Goal: Information Seeking & Learning: Find specific fact

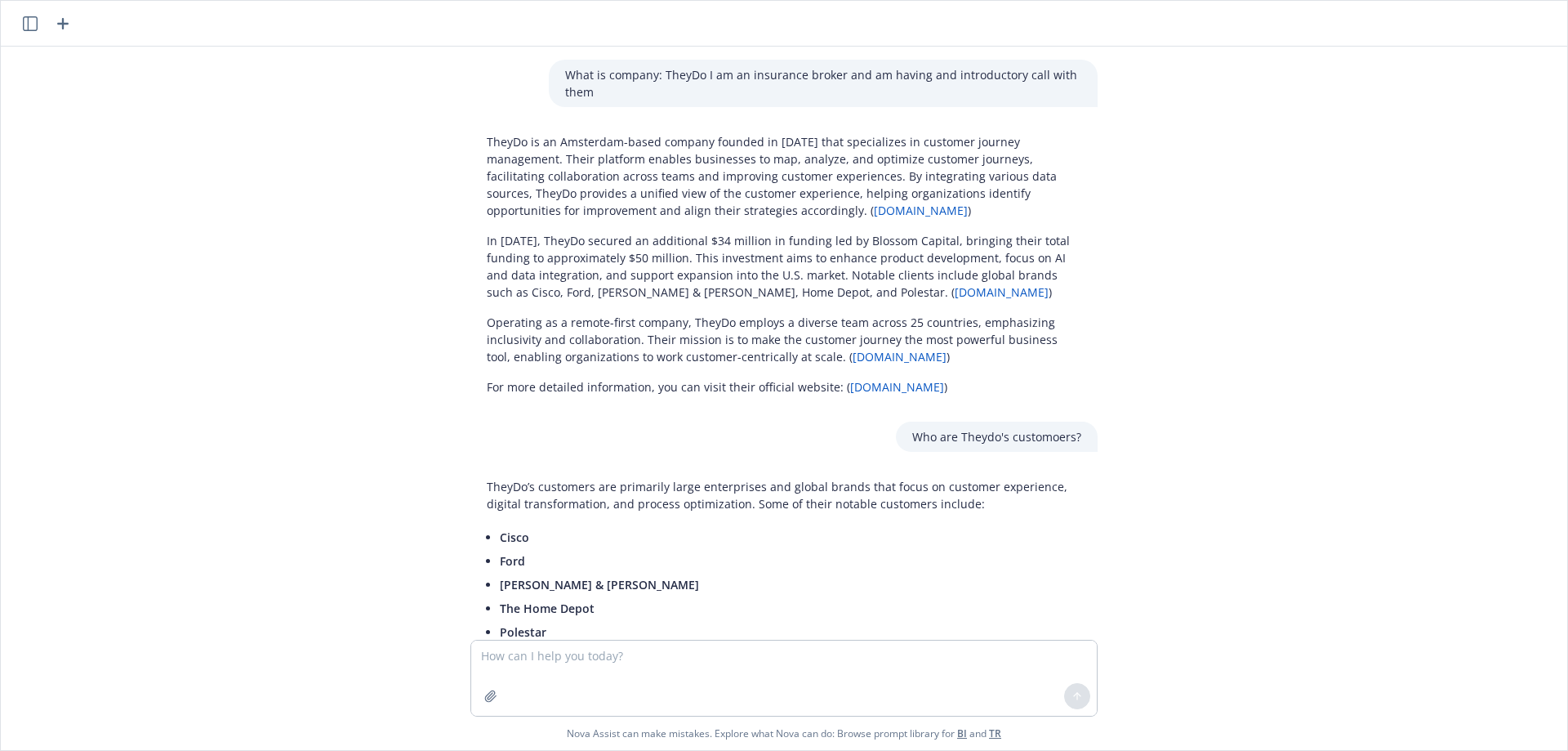
scroll to position [1178, 0]
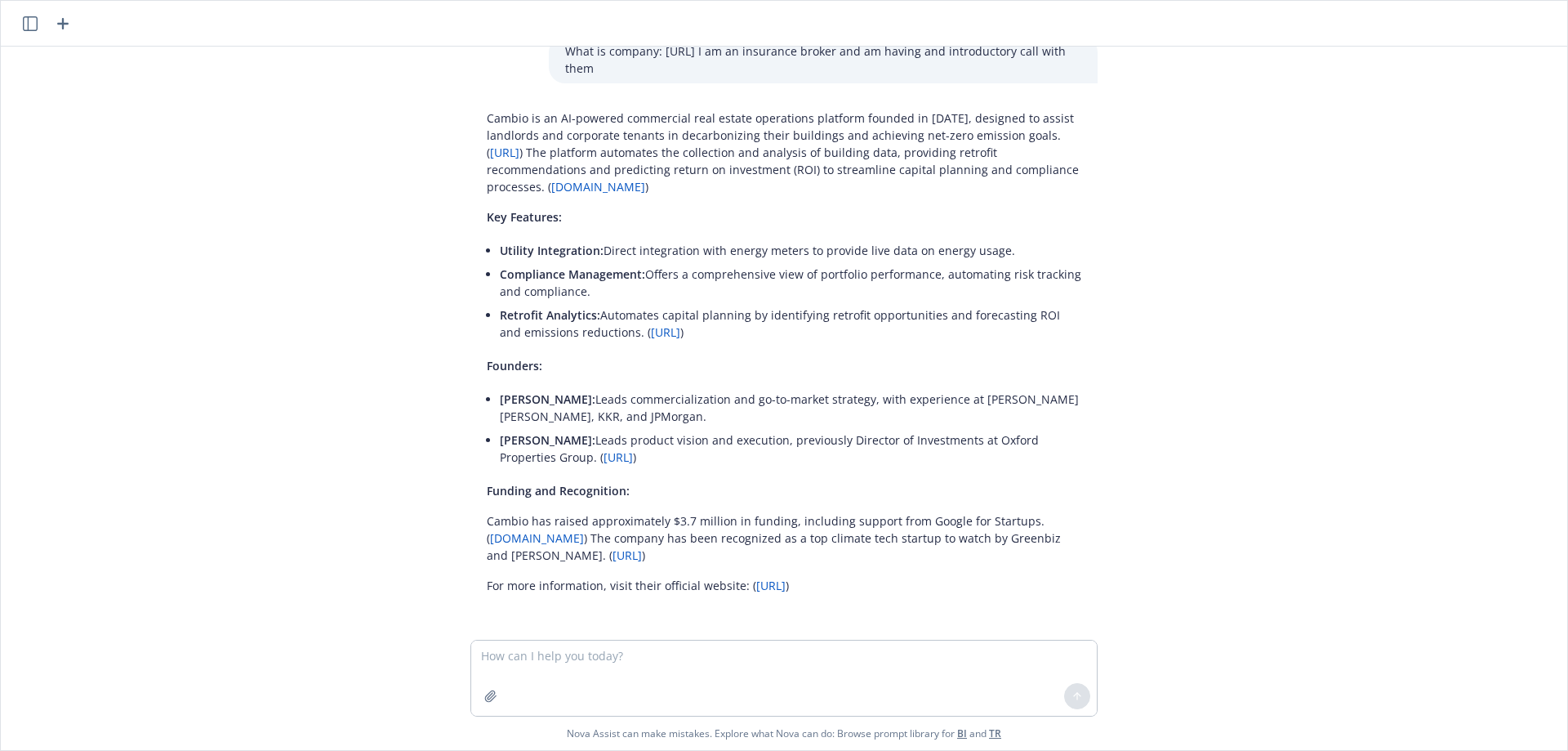
click at [498, 677] on div at bounding box center [491, 696] width 39 height 39
click at [503, 659] on textarea at bounding box center [784, 678] width 626 height 75
paste textarea "Vial Health Technology Inc."
type textarea "Vial Health Technology Inc."
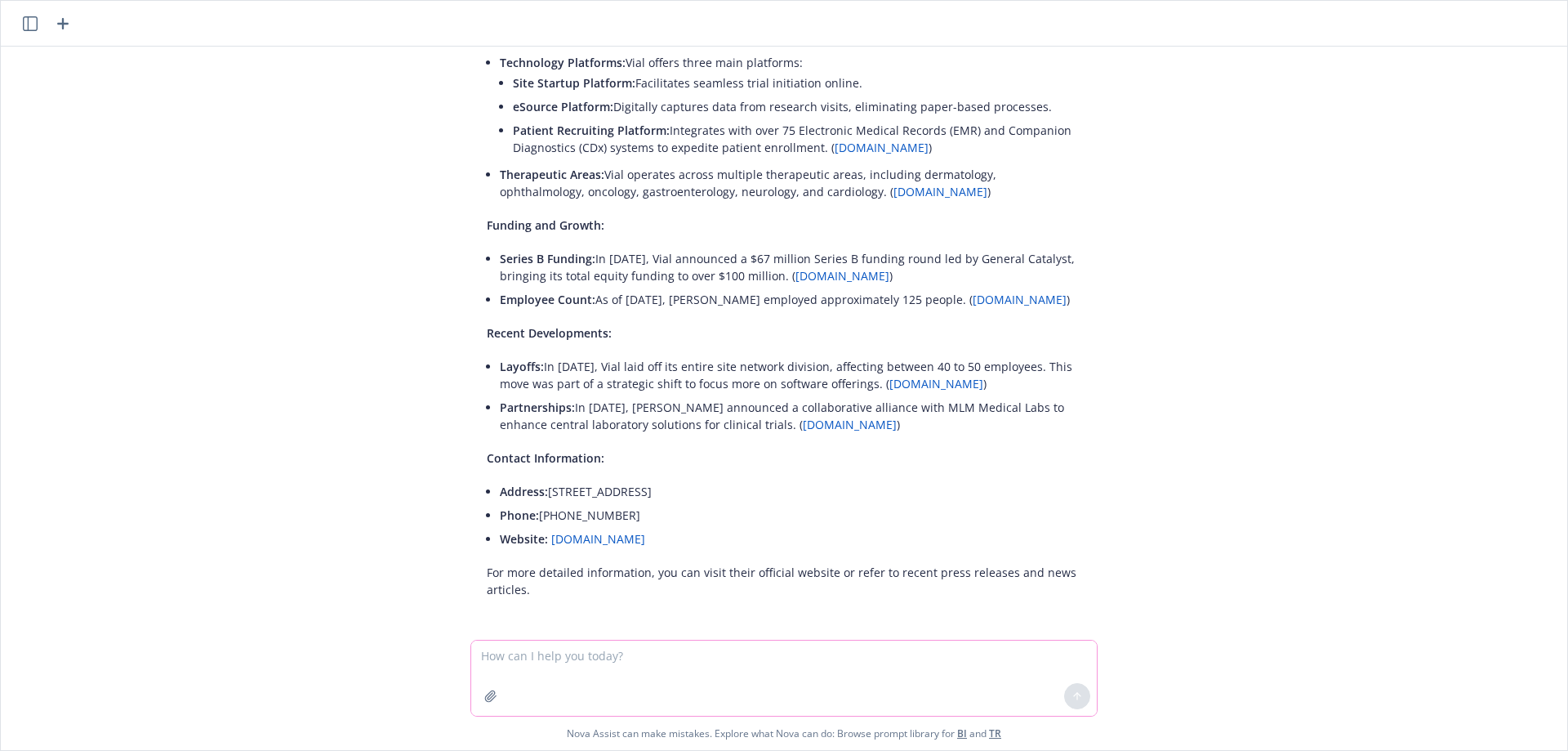
scroll to position [1919, 0]
click at [593, 536] on link "[DOMAIN_NAME]" at bounding box center [598, 535] width 94 height 15
click at [551, 653] on textarea at bounding box center [784, 678] width 626 height 75
type textarea "who are key executives at this company?"
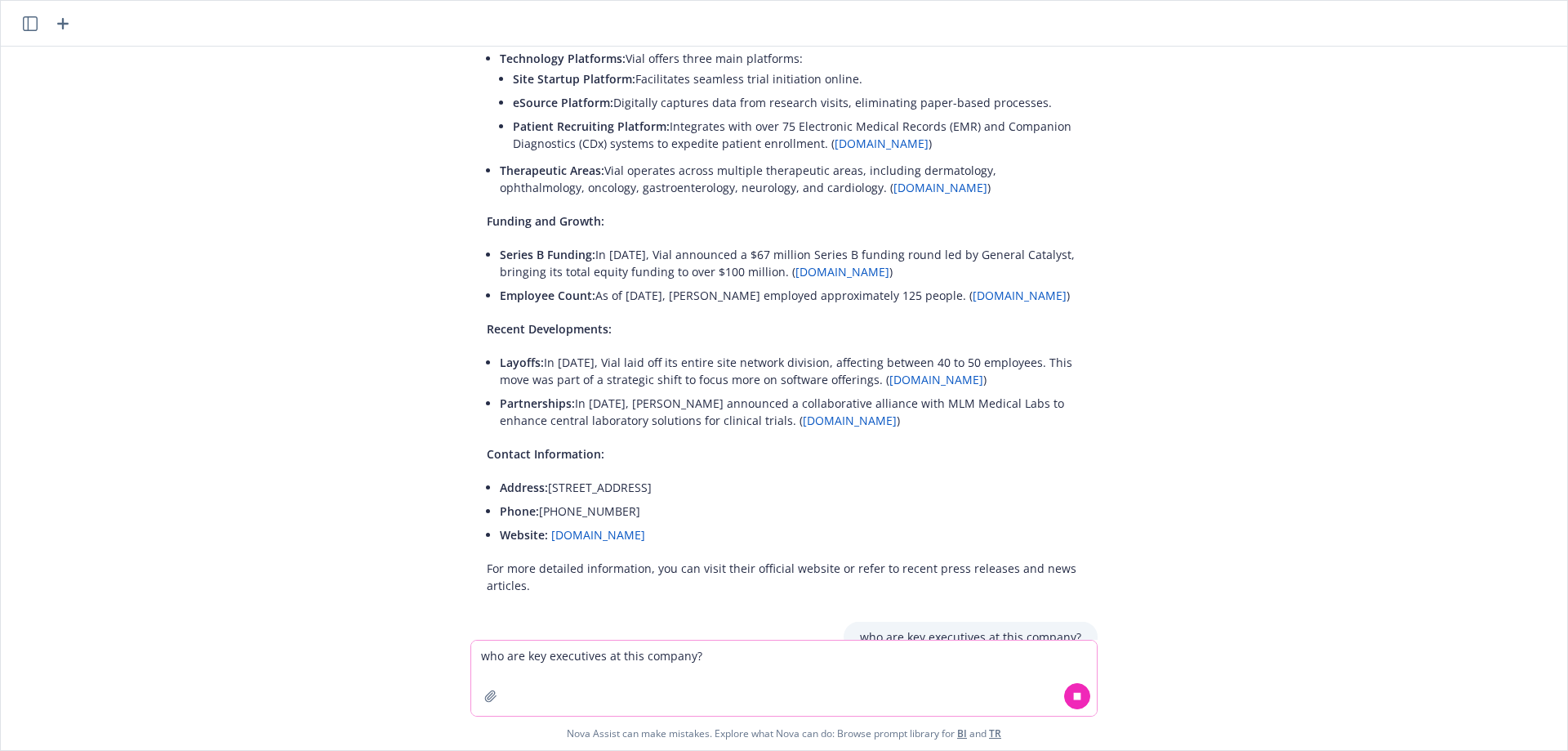
scroll to position [1995, 0]
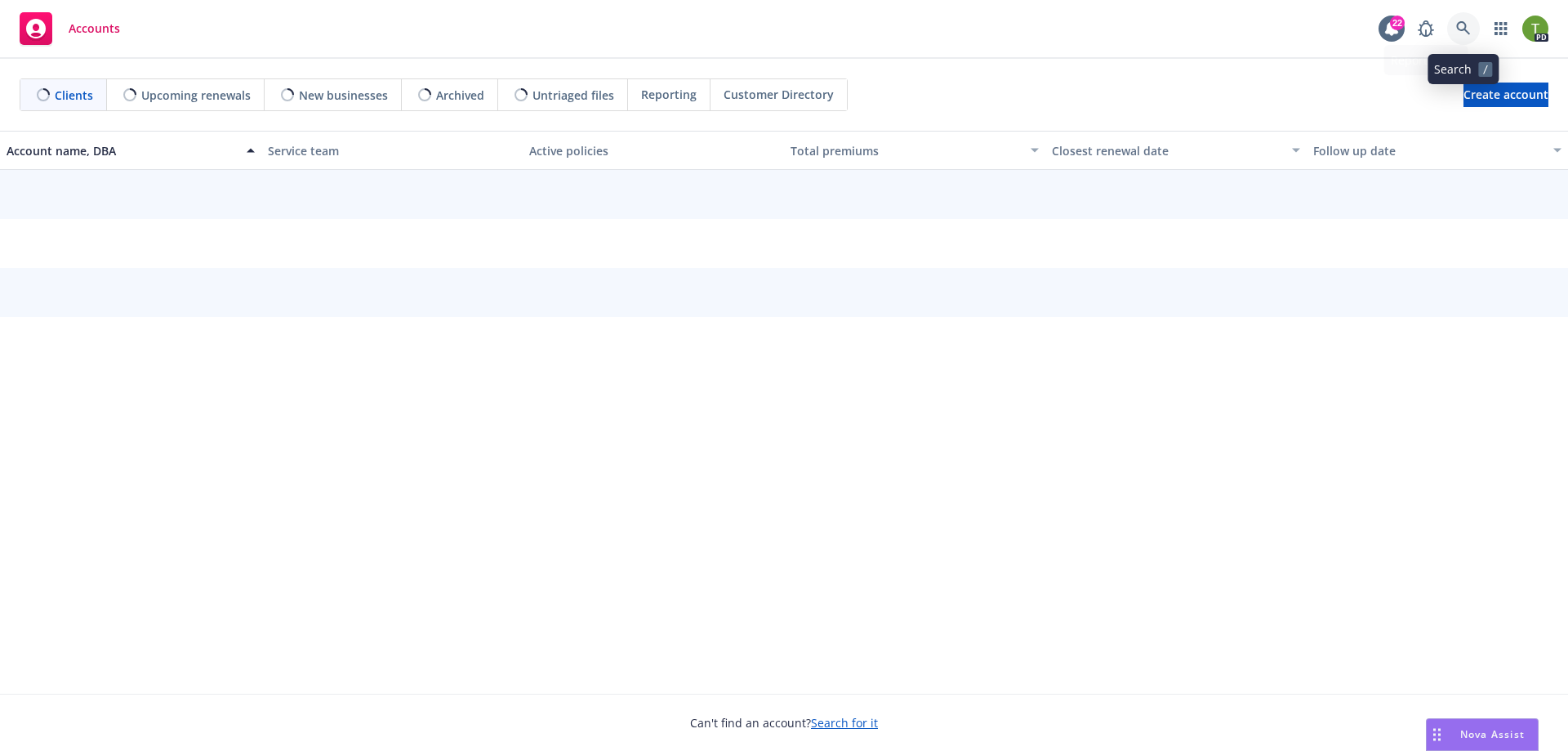
click at [1466, 23] on icon at bounding box center [1462, 28] width 14 height 14
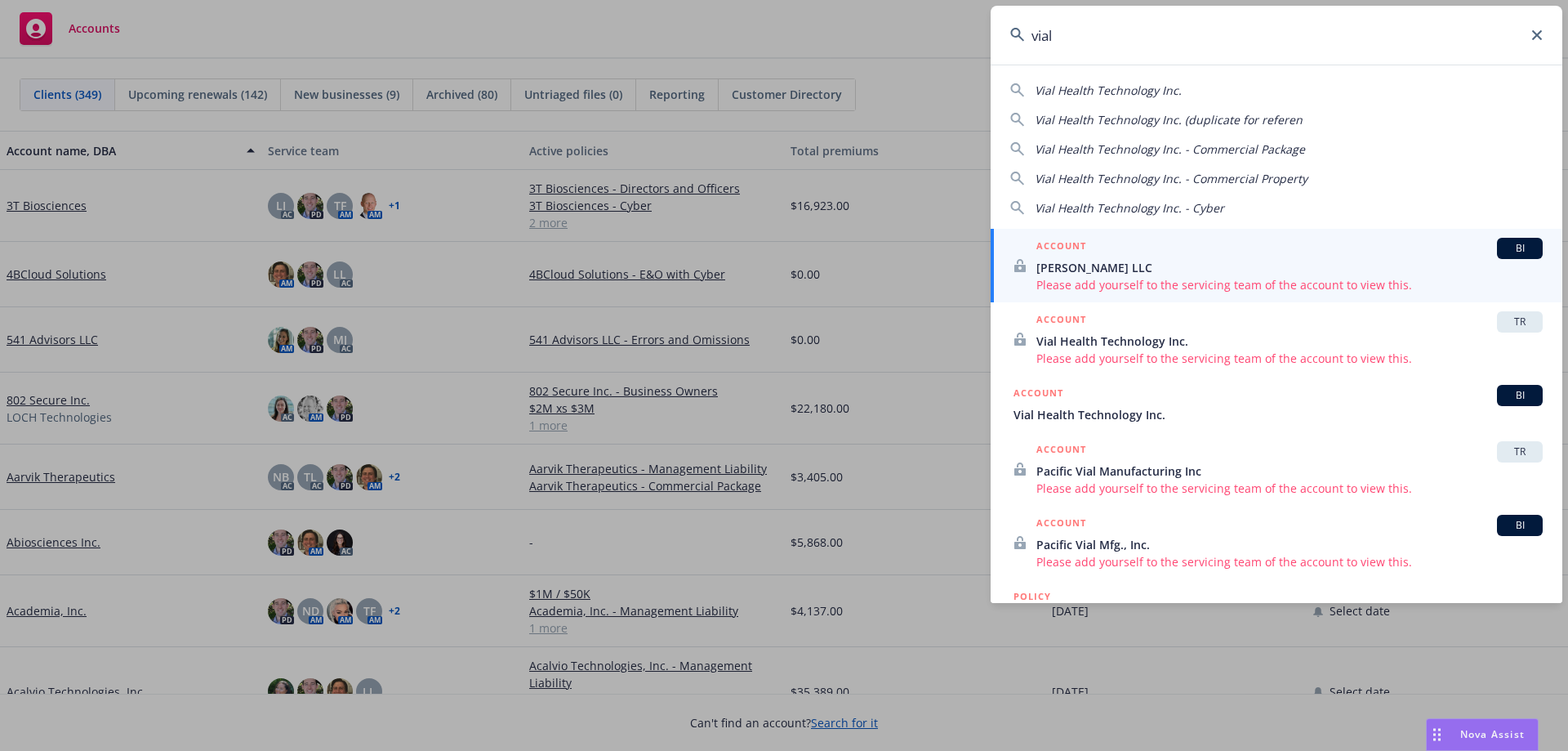
click at [1068, 100] on div "Vial Health Technology Inc. Vial Health Technology Inc. (duplicate for referen …" at bounding box center [1276, 145] width 572 height 141
click at [1069, 94] on span "Vial Health Technology Inc." at bounding box center [1108, 90] width 147 height 15
type input "Vial Health Technology Inc."
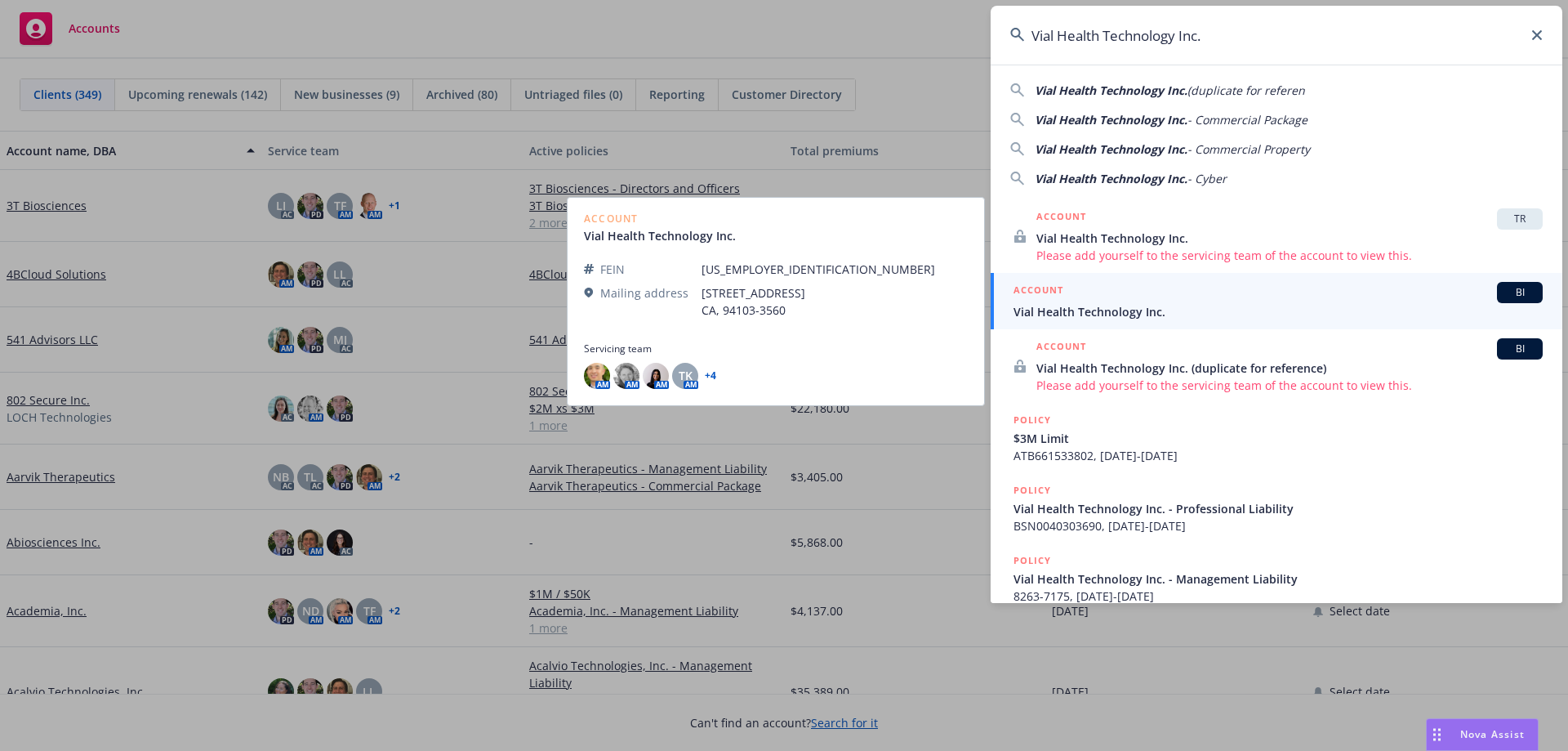
click at [1079, 310] on span "Vial Health Technology Inc." at bounding box center [1278, 312] width 529 height 17
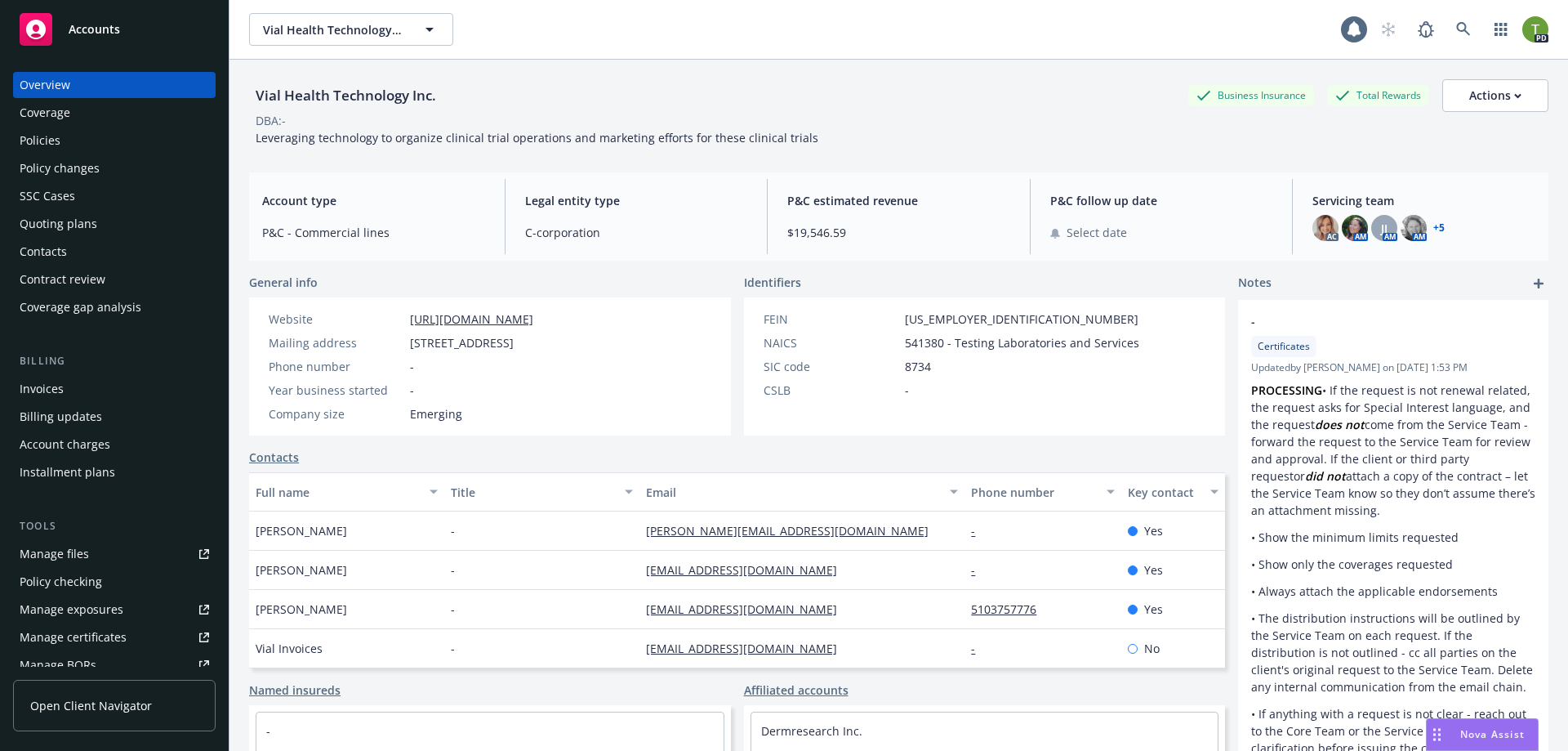
click at [1433, 228] on link "+ 5" at bounding box center [1439, 228] width 12 height 10
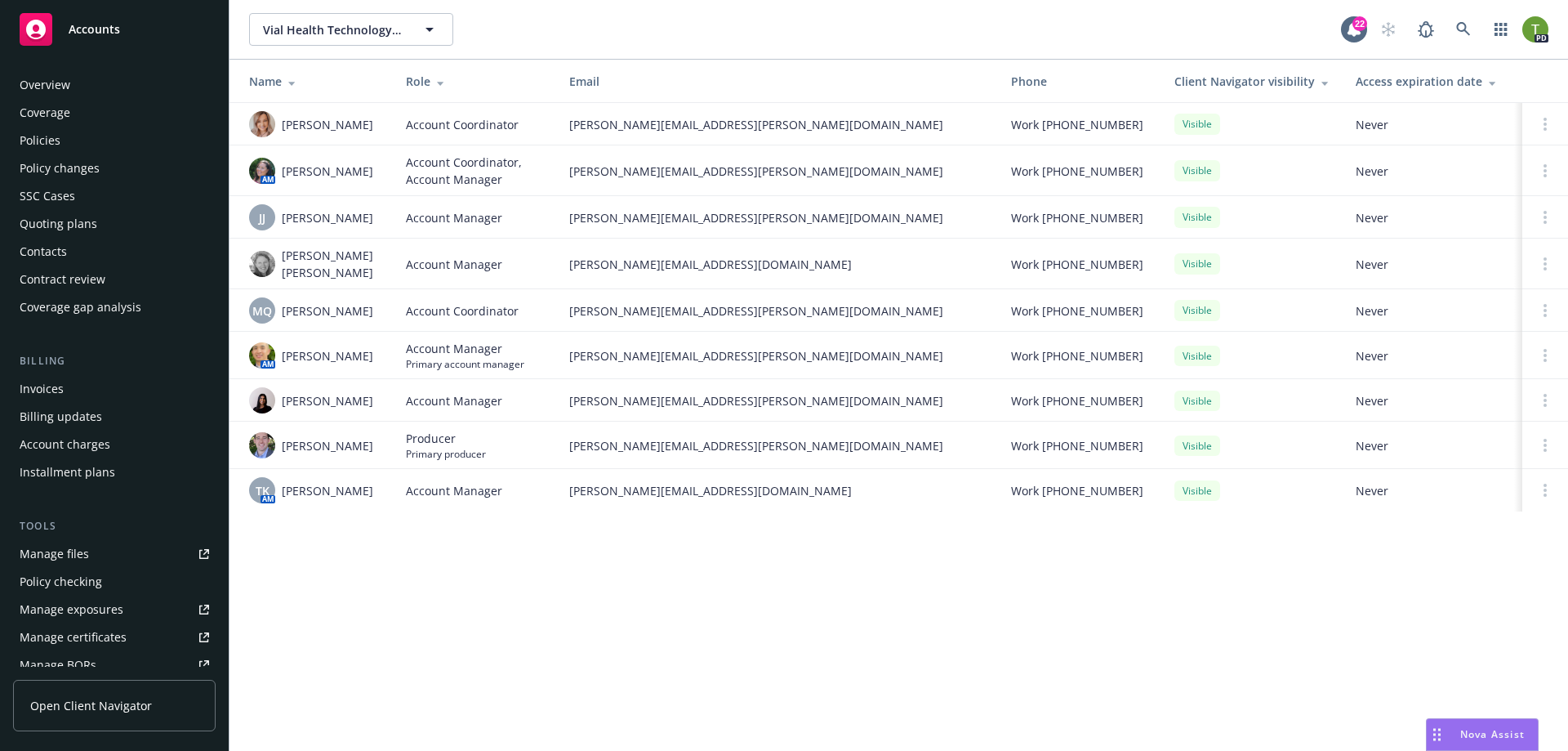
click at [41, 139] on div "Policies" at bounding box center [40, 140] width 41 height 26
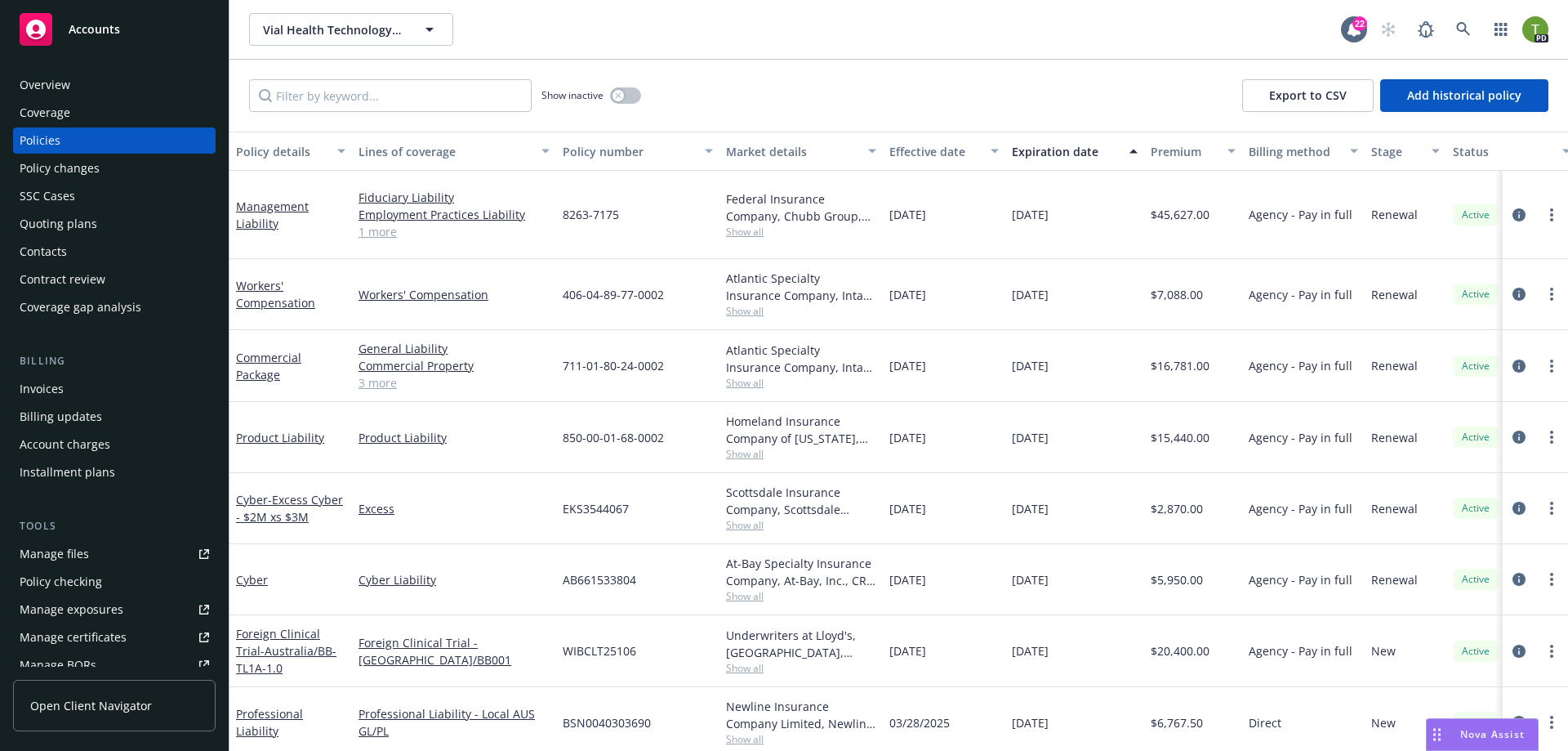
click at [268, 187] on div "Management Liability" at bounding box center [290, 215] width 122 height 88
click at [261, 199] on link "Management Liability" at bounding box center [273, 215] width 73 height 33
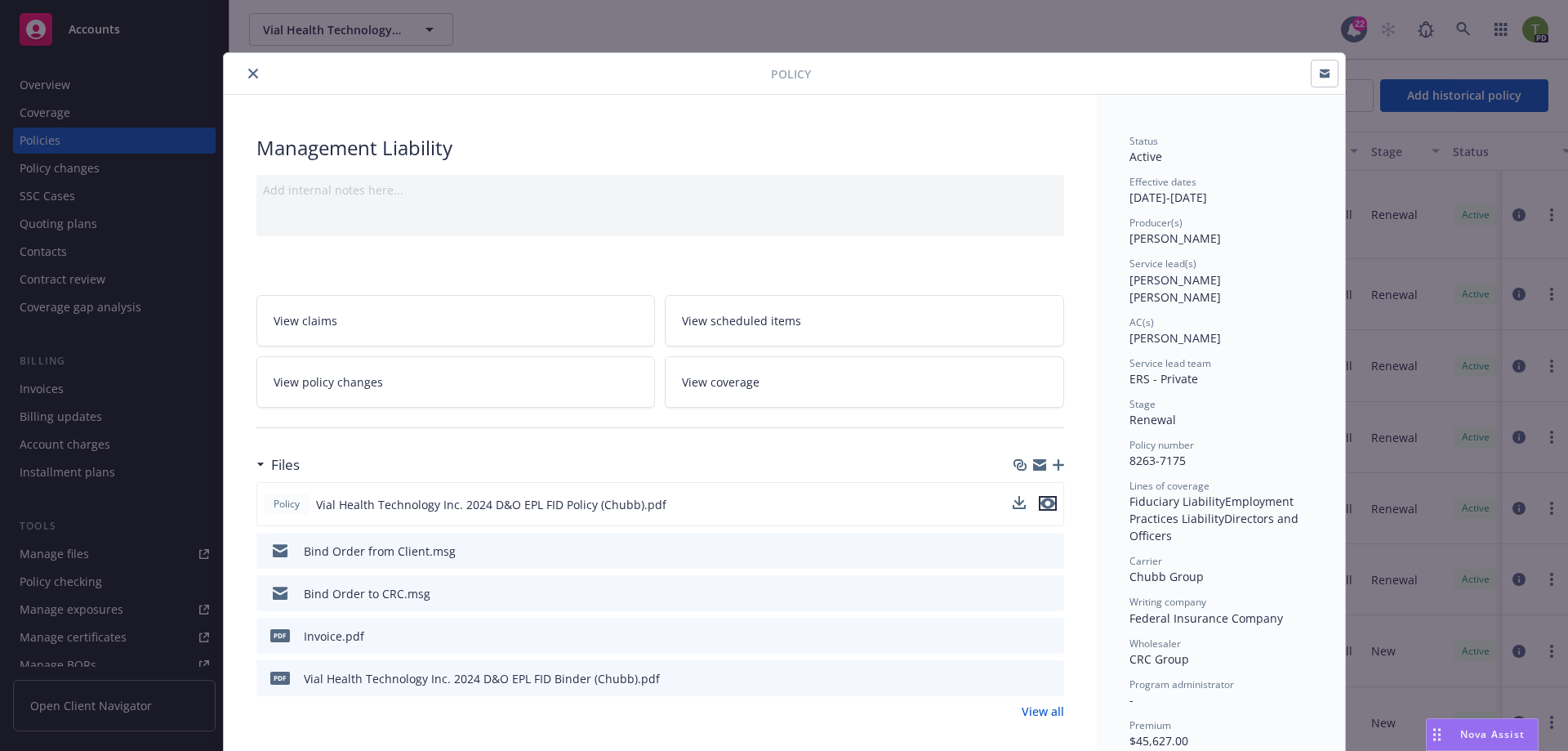
click at [1040, 501] on icon "preview file" at bounding box center [1047, 503] width 14 height 12
